Goal: Consume media (video, audio)

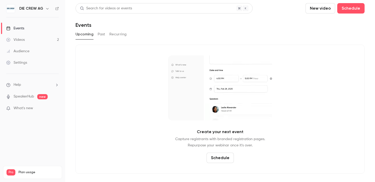
click at [101, 36] on button "Past" at bounding box center [102, 34] width 8 height 8
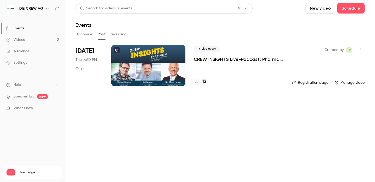
click at [222, 59] on p "CREW INSIGHTS Live-Podcast: Pharma-E-Commerce mit Strategie" at bounding box center [239, 59] width 90 height 6
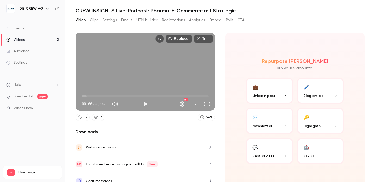
scroll to position [22, 0]
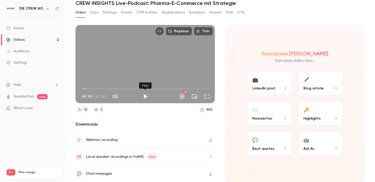
click at [144, 97] on button "Play" at bounding box center [145, 96] width 10 height 10
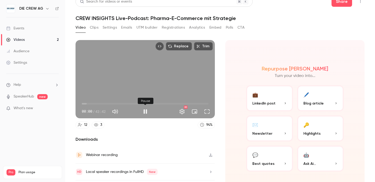
scroll to position [6, 0]
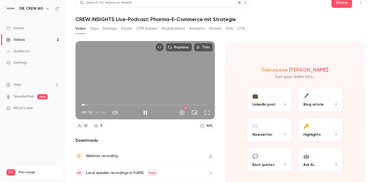
click at [84, 105] on span "00:54" at bounding box center [145, 105] width 127 height 8
click at [88, 104] on span "02:04" at bounding box center [88, 105] width 2 height 2
click at [86, 105] on span "01:20" at bounding box center [86, 105] width 2 height 2
click at [145, 112] on button "Pause" at bounding box center [145, 112] width 10 height 10
click at [146, 111] on button "Play" at bounding box center [145, 112] width 10 height 10
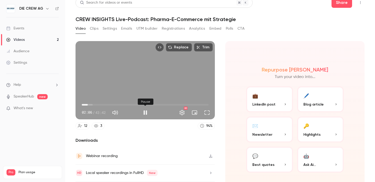
click at [145, 111] on button "Pause" at bounding box center [145, 112] width 10 height 10
click at [87, 104] on span "01:58" at bounding box center [88, 105] width 2 height 2
click at [146, 112] on button "Play" at bounding box center [145, 112] width 10 height 10
click at [146, 112] on button "Pause" at bounding box center [145, 112] width 10 height 10
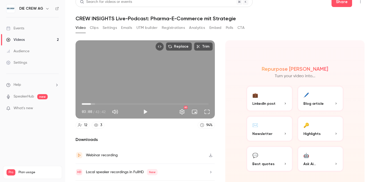
click at [91, 104] on span "03:08" at bounding box center [91, 104] width 2 height 2
click at [147, 111] on button "Play" at bounding box center [145, 112] width 10 height 10
click at [147, 110] on button "Pause" at bounding box center [145, 112] width 10 height 10
drag, startPoint x: 94, startPoint y: 104, endPoint x: 196, endPoint y: 107, distance: 102.3
click at [196, 107] on div "39:34 40:55 / 43:42 HD" at bounding box center [144, 108] width 139 height 22
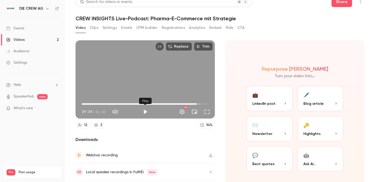
click at [145, 111] on button "Play" at bounding box center [145, 112] width 10 height 10
click at [198, 104] on span "40:06" at bounding box center [198, 104] width 2 height 2
click at [201, 104] on span "41:05" at bounding box center [201, 104] width 2 height 2
click at [202, 104] on span "41:32" at bounding box center [202, 104] width 2 height 2
click at [204, 105] on span "42:10" at bounding box center [204, 104] width 2 height 2
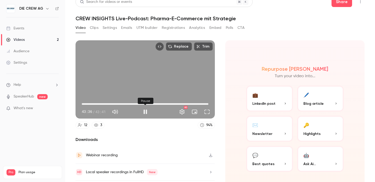
click at [144, 111] on button "Pause" at bounding box center [145, 112] width 10 height 10
type input "******"
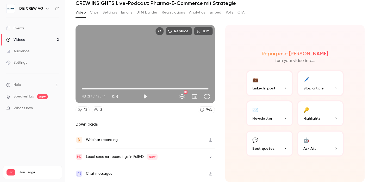
click at [210, 140] on icon "button" at bounding box center [210, 139] width 3 height 3
click at [123, 12] on button "Emails" at bounding box center [126, 12] width 11 height 8
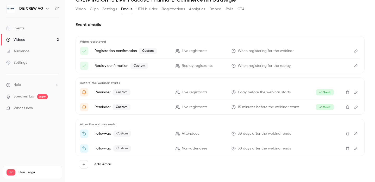
scroll to position [26, 0]
click at [249, 134] on span "30 days after the webinar ends" at bounding box center [264, 133] width 53 height 5
click at [355, 133] on icon "Edit" at bounding box center [356, 133] width 4 height 4
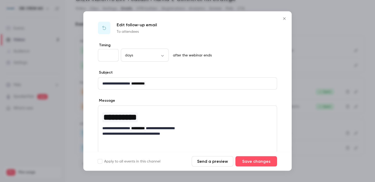
click at [285, 18] on icon "Close" at bounding box center [284, 19] width 6 height 4
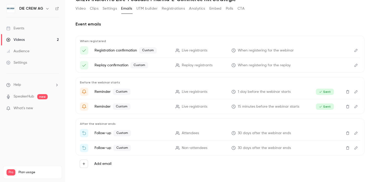
scroll to position [0, 0]
